Goal: Transaction & Acquisition: Book appointment/travel/reservation

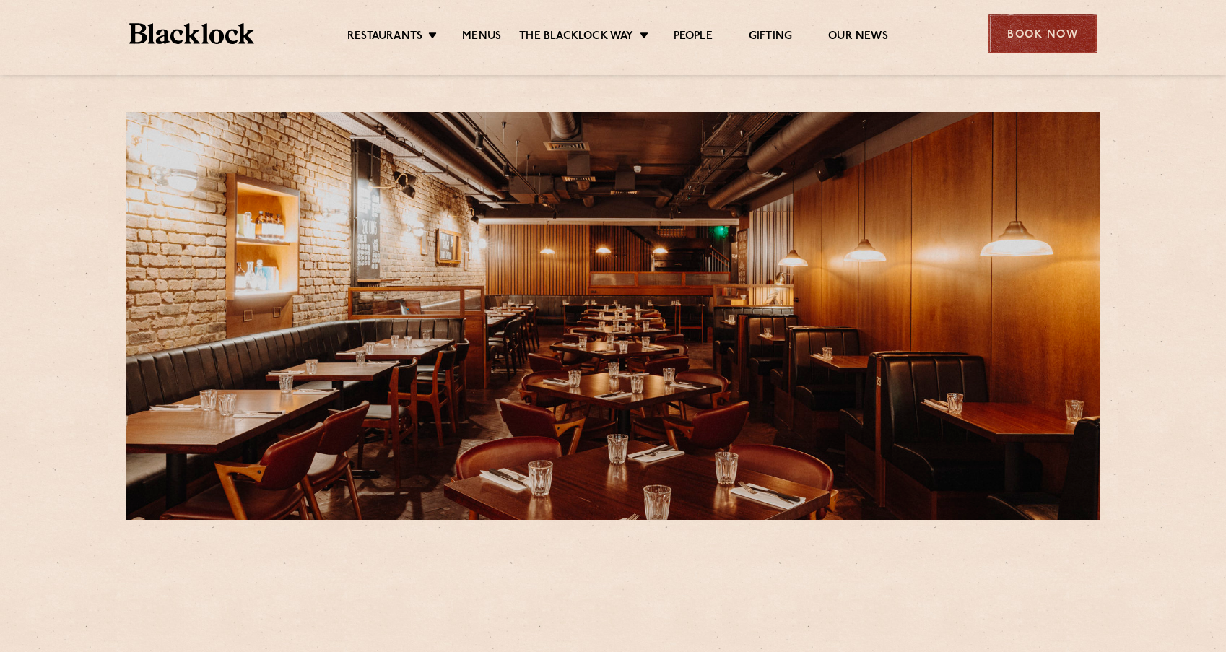
click at [1012, 39] on div "Book Now" at bounding box center [1043, 34] width 108 height 40
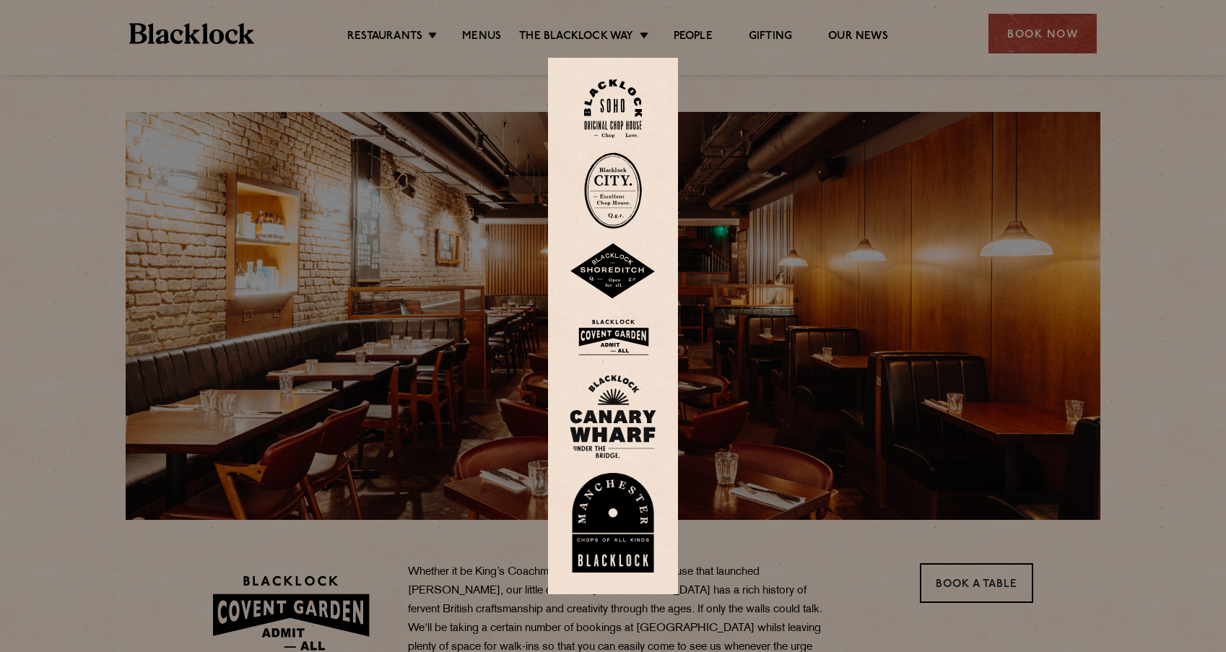
click at [495, 182] on div at bounding box center [613, 326] width 1226 height 652
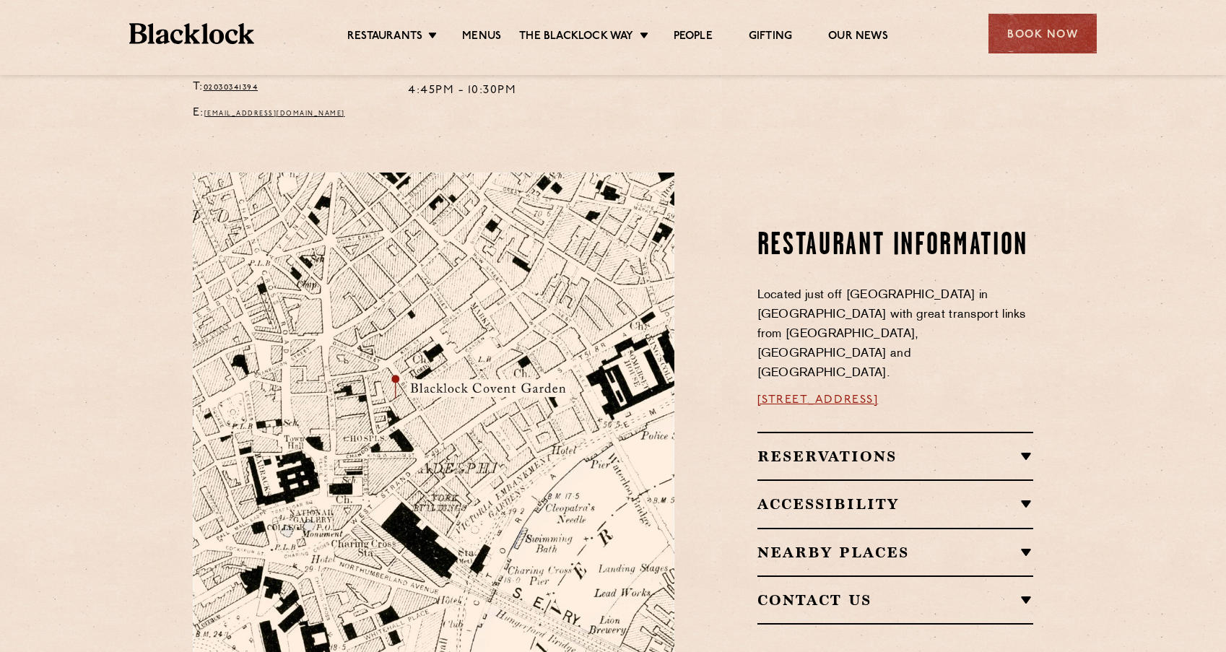
scroll to position [656, 0]
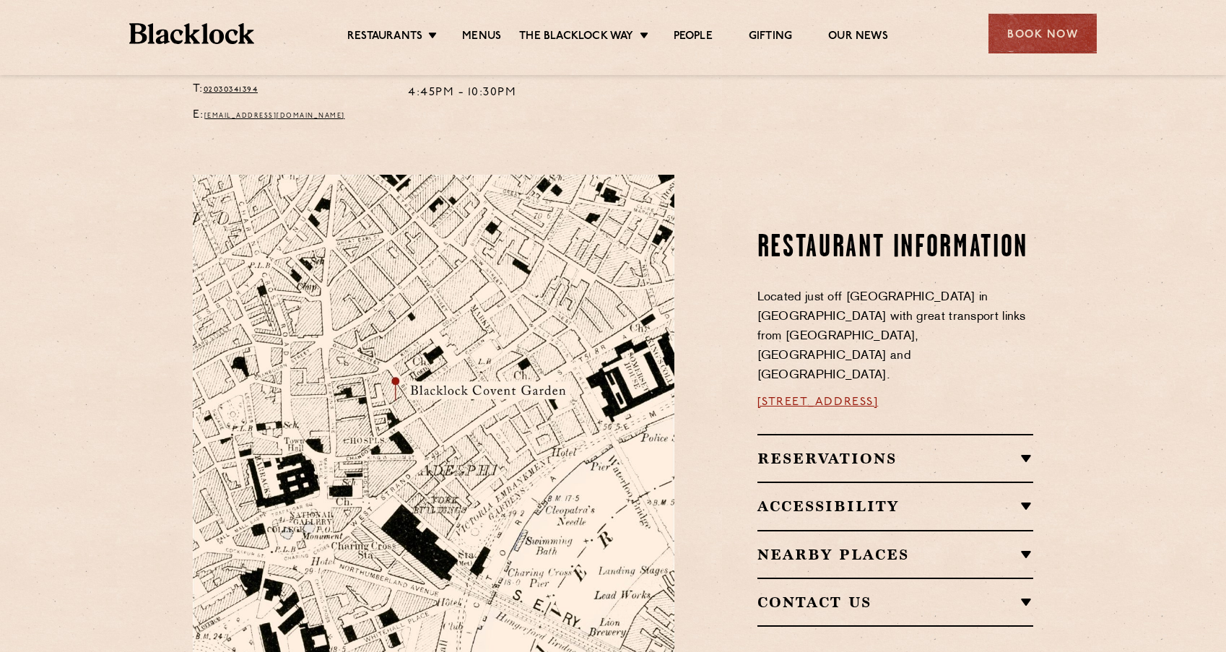
click at [814, 450] on h2 "Reservations" at bounding box center [896, 458] width 277 height 17
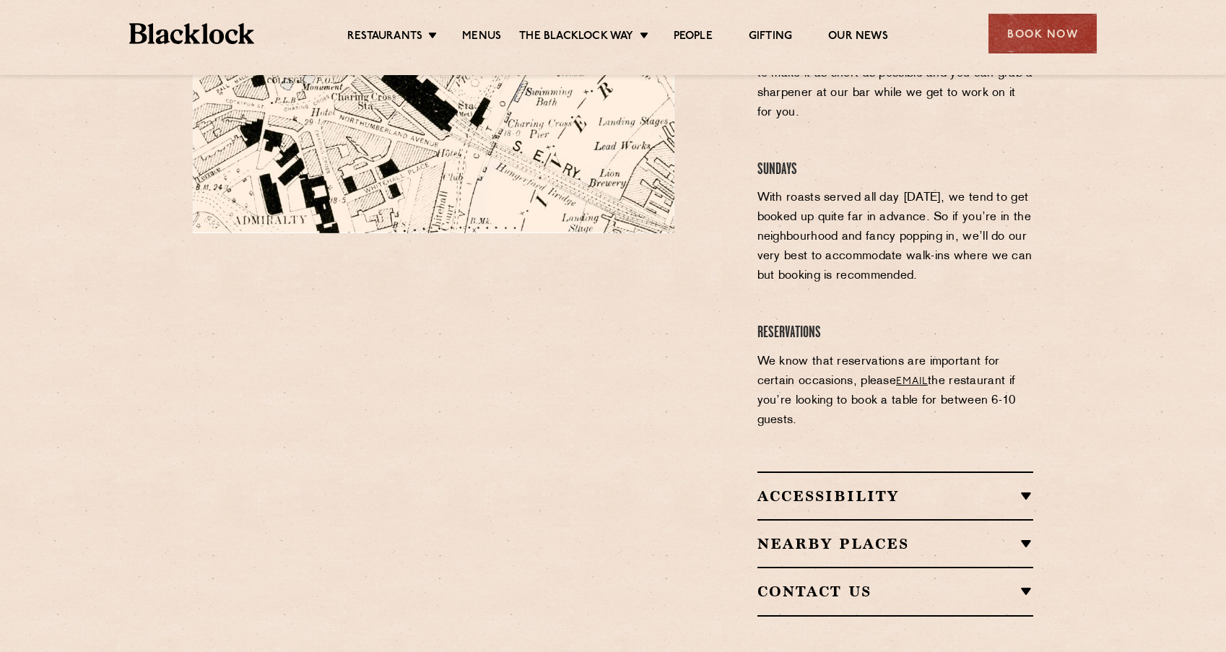
scroll to position [1109, 0]
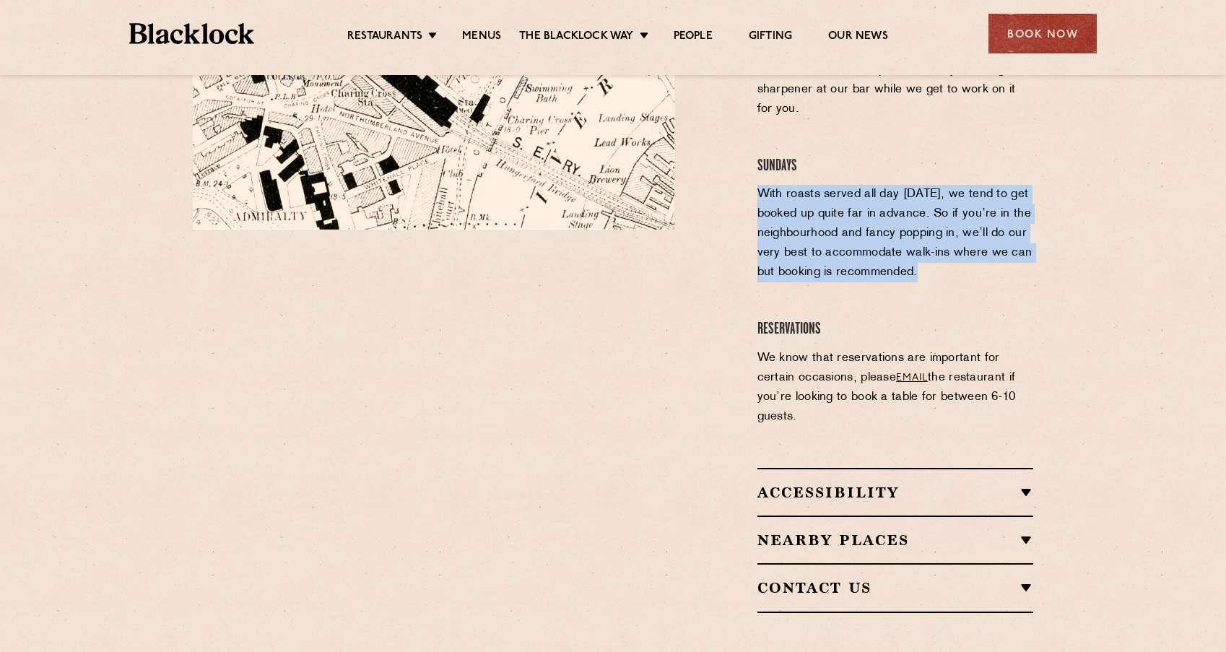
drag, startPoint x: 935, startPoint y: 220, endPoint x: 747, endPoint y: 154, distance: 199.8
click at [747, 154] on div "Restaurant information Located just off [GEOGRAPHIC_DATA] in [GEOGRAPHIC_DATA] …" at bounding box center [865, 167] width 360 height 890
click at [726, 222] on div "Restaurant information Located just off [GEOGRAPHIC_DATA] in [GEOGRAPHIC_DATA] …" at bounding box center [865, 167] width 360 height 890
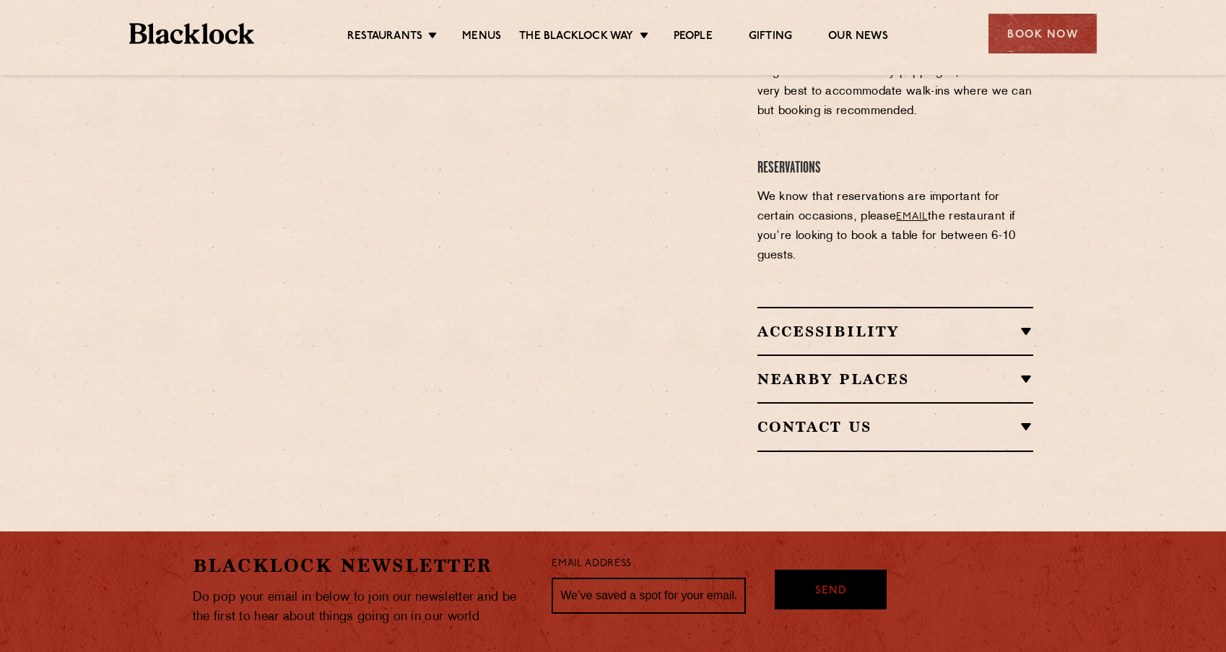
scroll to position [1272, 0]
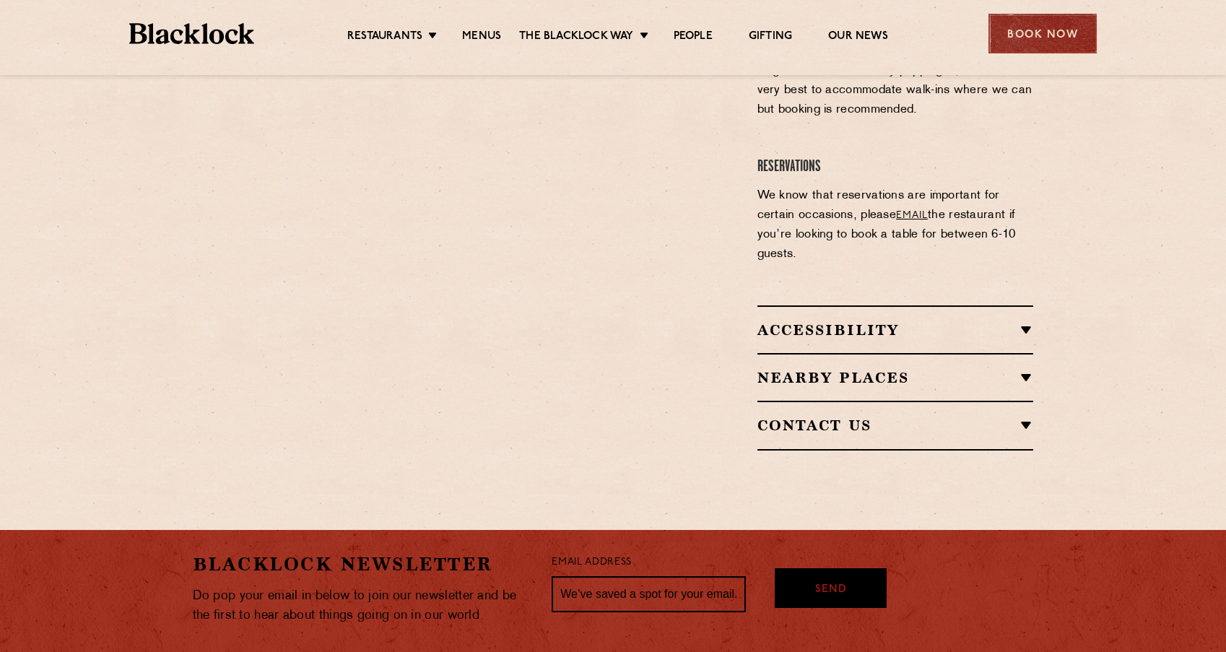
click at [1071, 20] on div "Book Now" at bounding box center [1043, 34] width 108 height 40
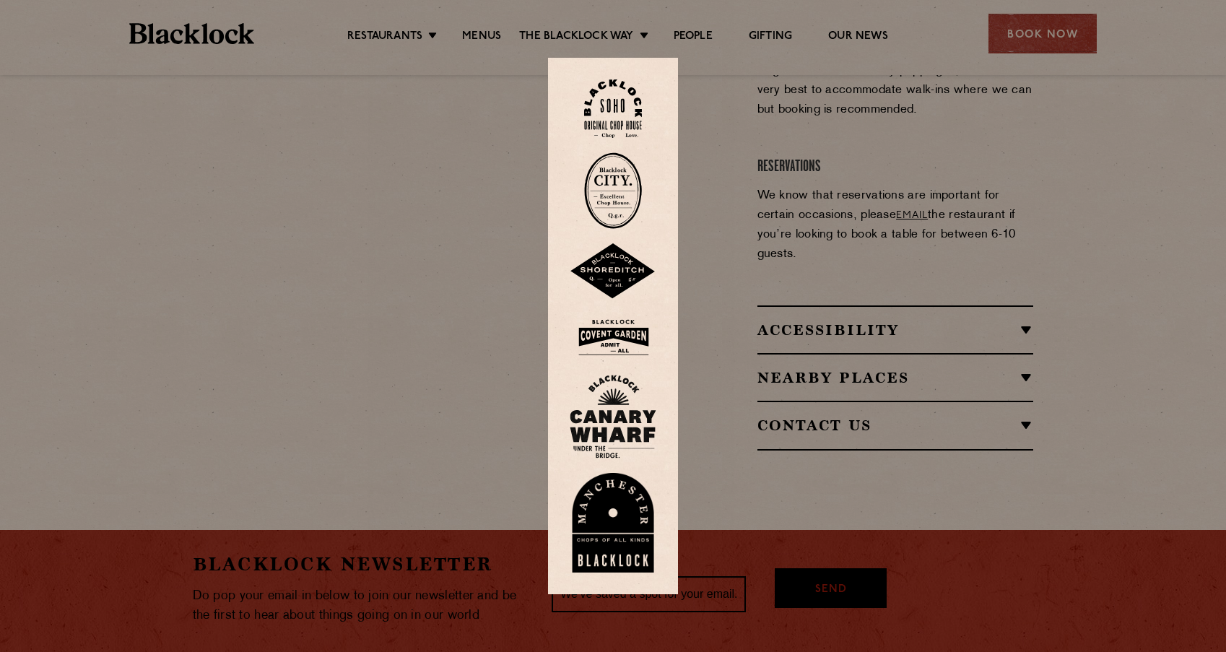
click at [636, 337] on img at bounding box center [613, 337] width 87 height 47
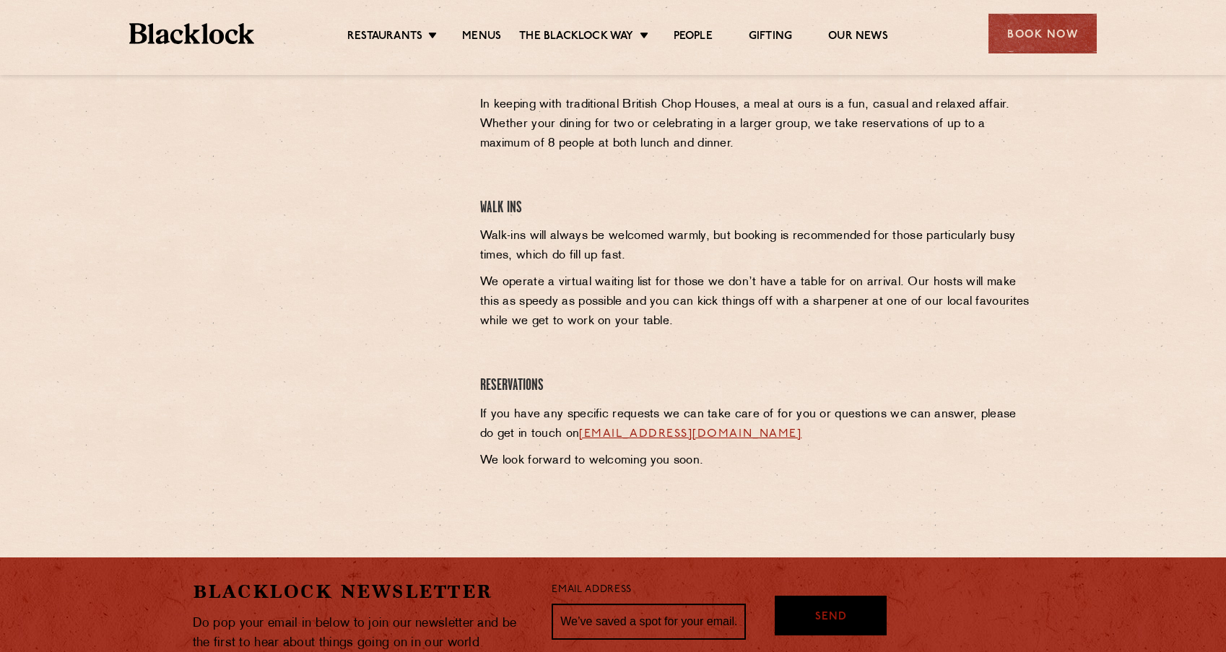
scroll to position [488, 0]
